Goal: Information Seeking & Learning: Learn about a topic

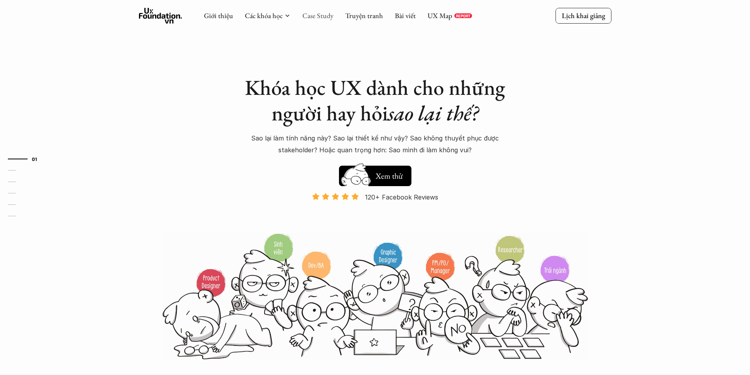
click at [303, 15] on link "Case Study" at bounding box center [317, 15] width 31 height 9
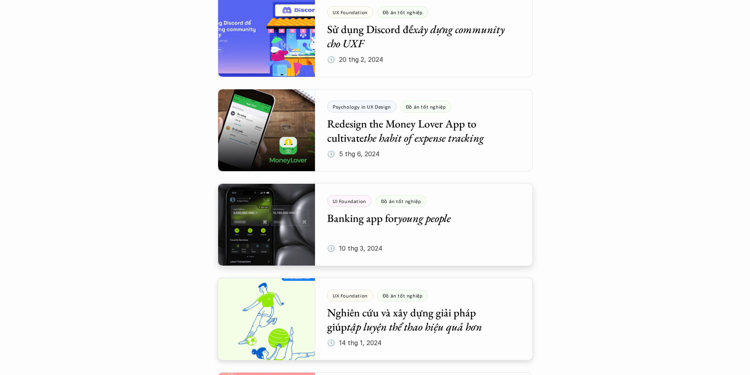
scroll to position [1141, 0]
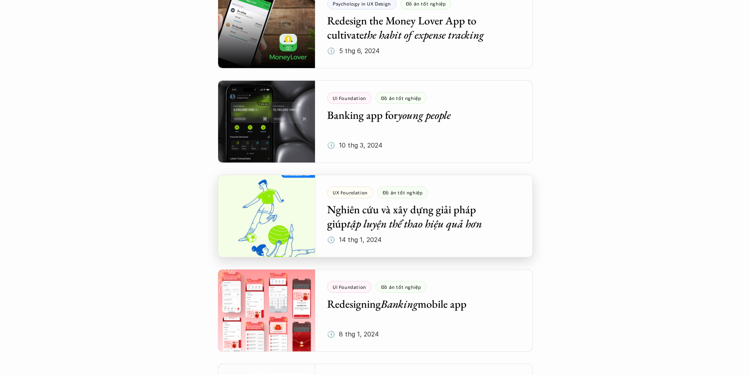
click at [359, 222] on div at bounding box center [375, 216] width 315 height 83
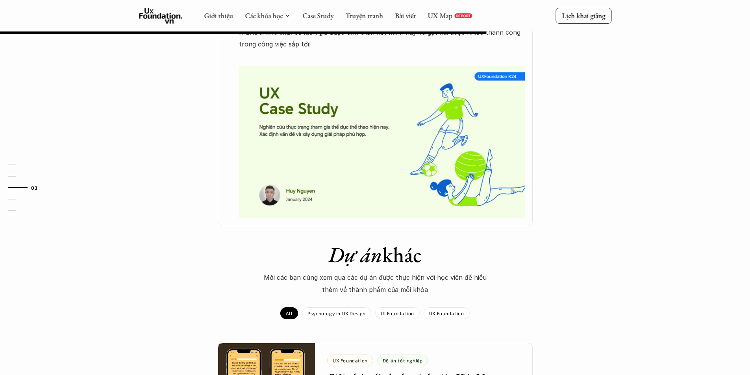
click at [311, 201] on img at bounding box center [382, 142] width 286 height 152
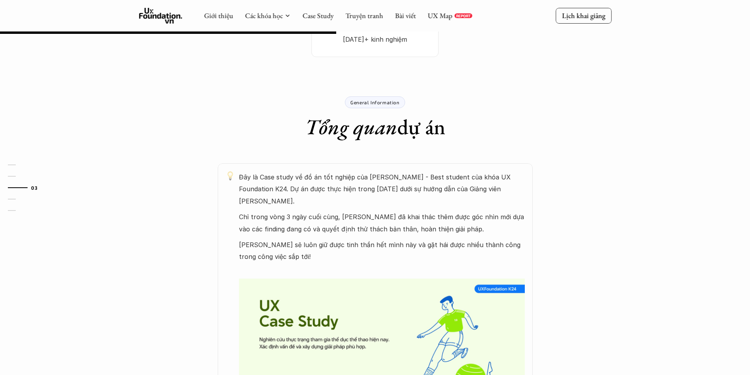
scroll to position [197, 0]
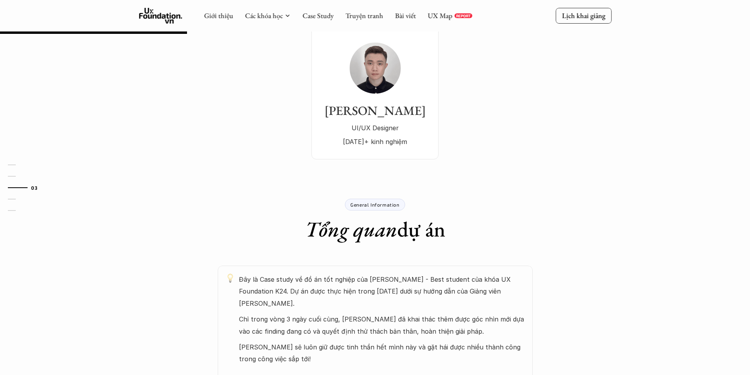
click at [368, 204] on p "General Information" at bounding box center [374, 205] width 49 height 6
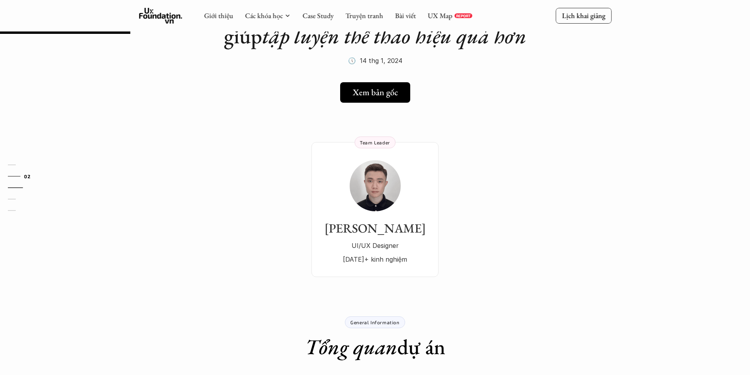
scroll to position [79, 0]
click at [372, 159] on link "[PERSON_NAME] UI/UX Designer [DATE]+ kinh nghiệm Team Leader" at bounding box center [374, 209] width 127 height 135
click at [382, 91] on h5 "Xem bản gốc" at bounding box center [372, 93] width 45 height 10
